Goal: Task Accomplishment & Management: Manage account settings

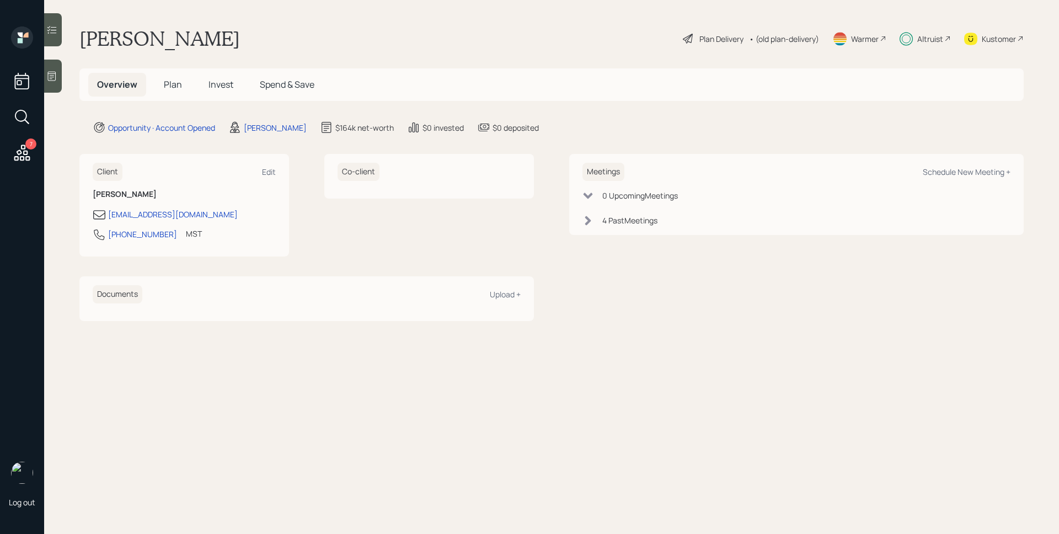
click at [179, 87] on span "Plan" at bounding box center [173, 84] width 18 height 12
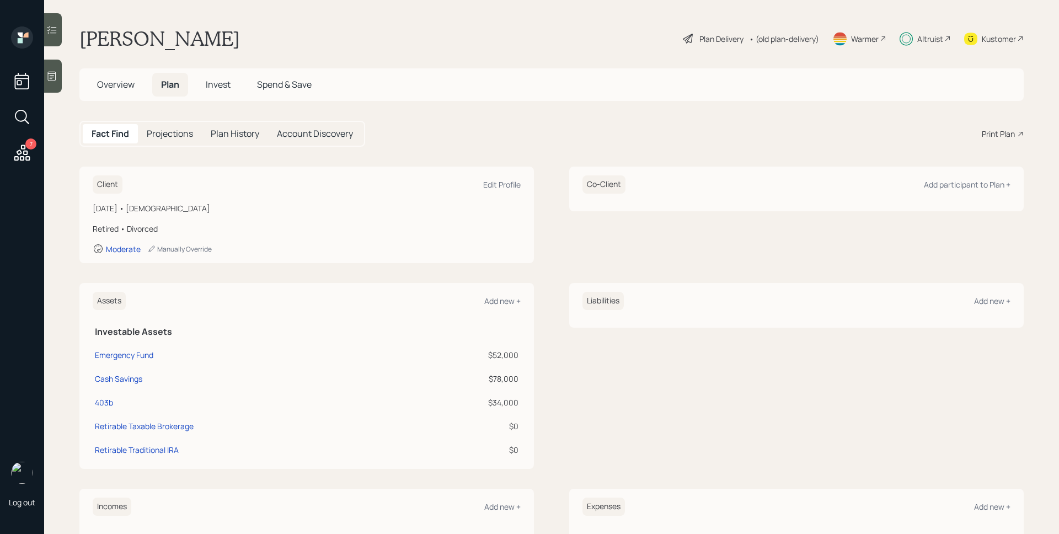
click at [221, 87] on span "Invest" at bounding box center [218, 84] width 25 height 12
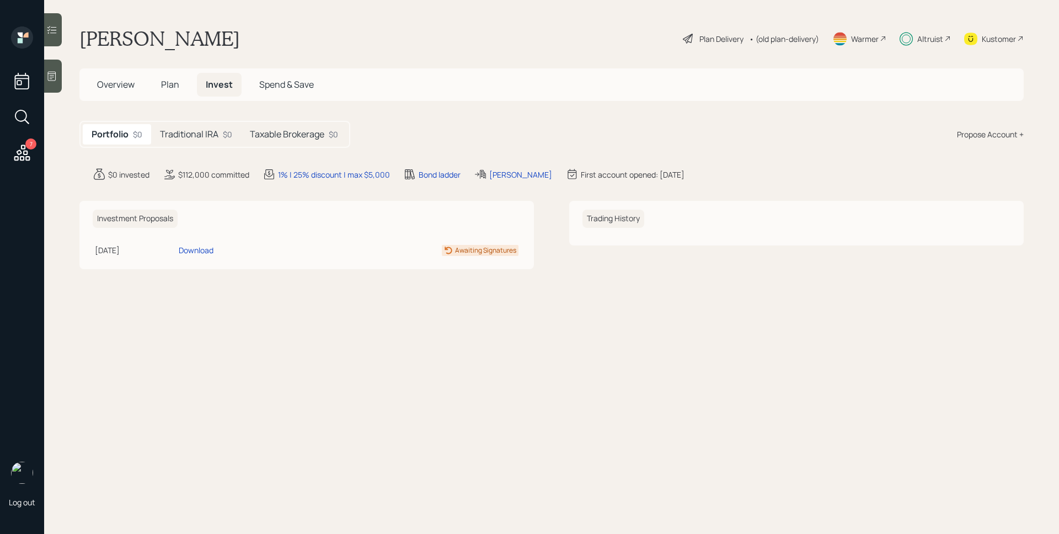
click at [194, 131] on h5 "Traditional IRA" at bounding box center [189, 134] width 58 height 10
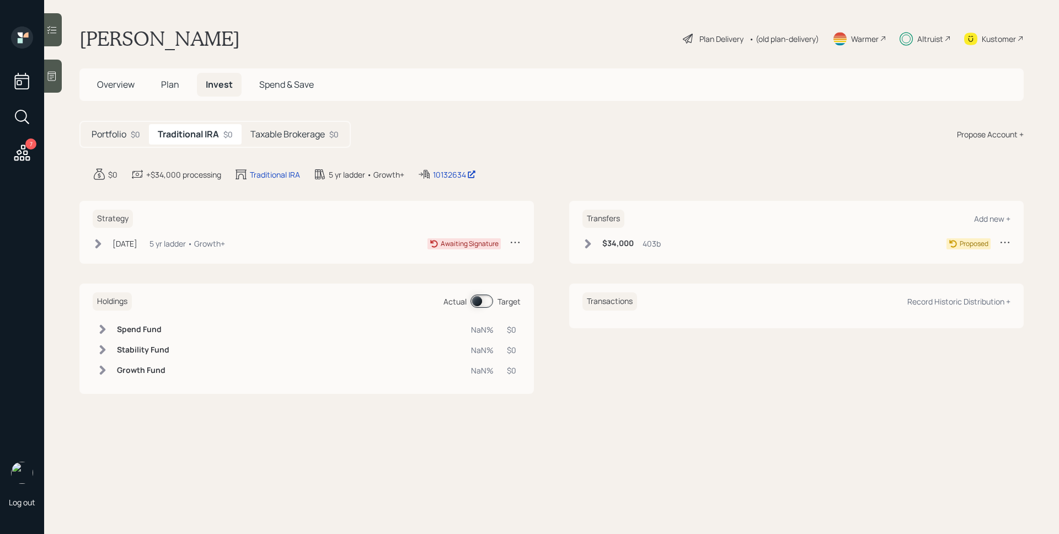
click at [194, 243] on div "5 yr ladder • Growth+" at bounding box center [188, 244] width 76 height 12
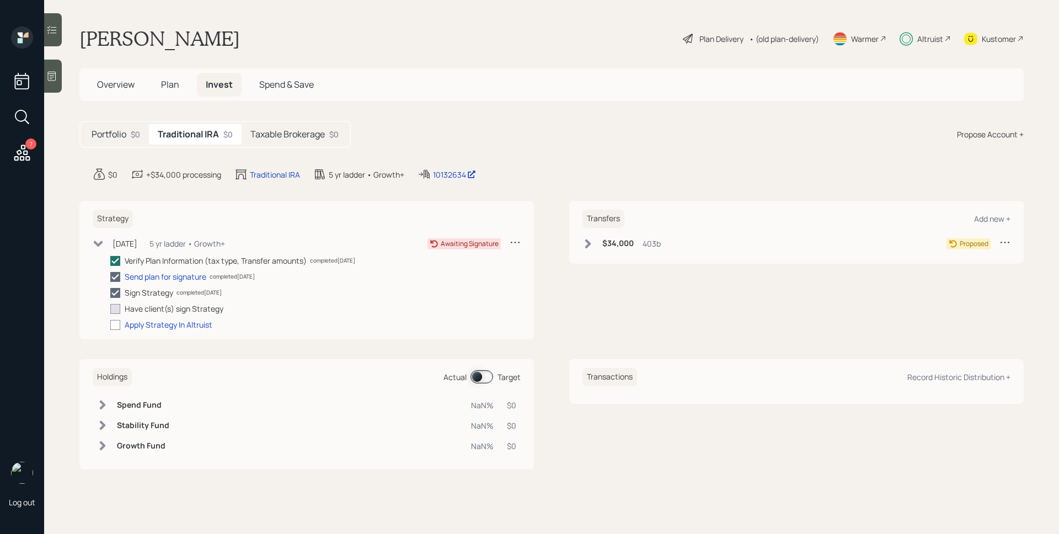
click at [311, 139] on h5 "Taxable Brokerage" at bounding box center [287, 134] width 74 height 10
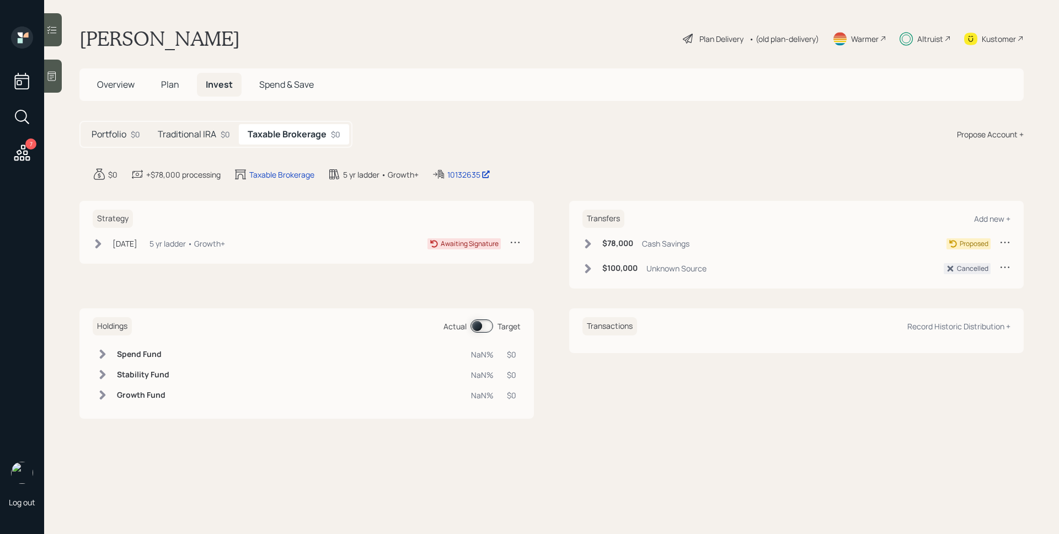
click at [1006, 265] on icon at bounding box center [1005, 267] width 11 height 11
click at [854, 298] on div "Strategy Jul 14, 2025 Monday, July 14, 2025 4:23 PM EDT 5 yr ladder • Growth+ A…" at bounding box center [551, 310] width 944 height 218
